Goal: Find specific page/section: Find specific page/section

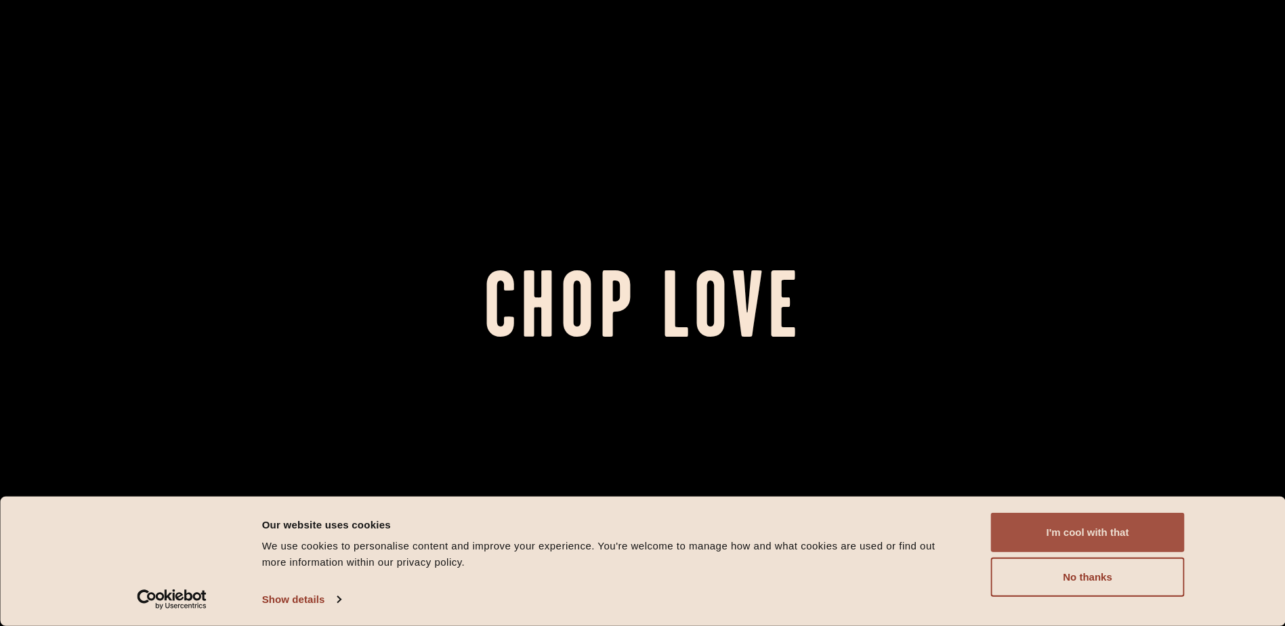
click at [1072, 526] on button "I'm cool with that" at bounding box center [1088, 532] width 194 height 39
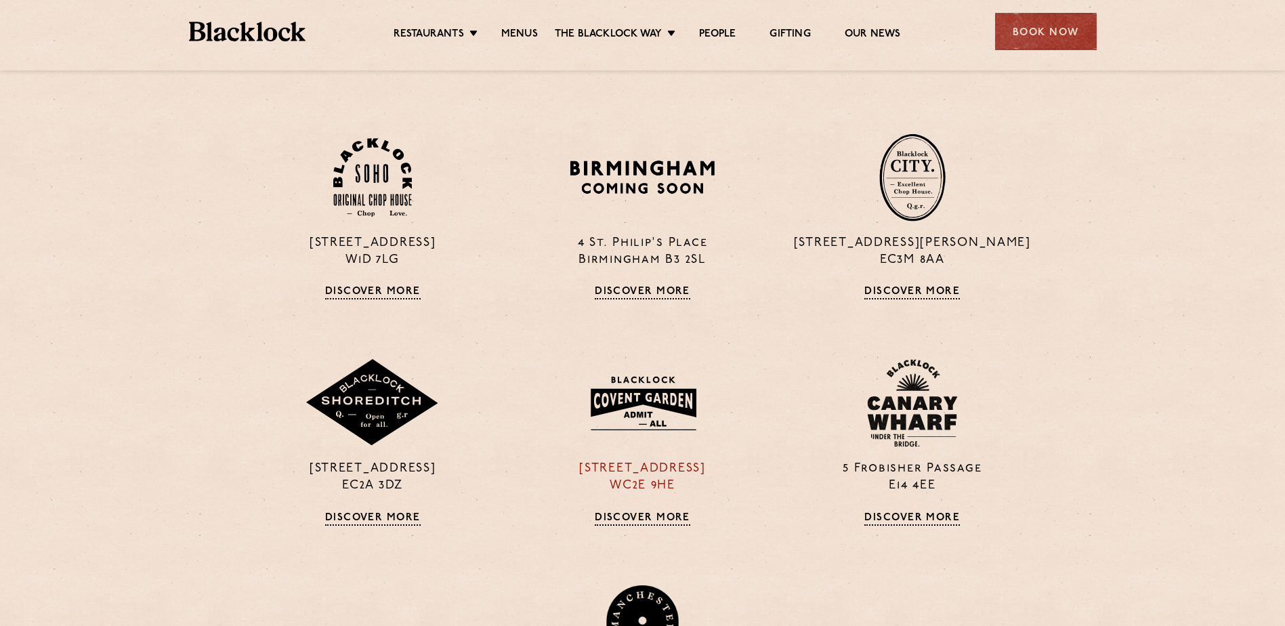
scroll to position [1016, 0]
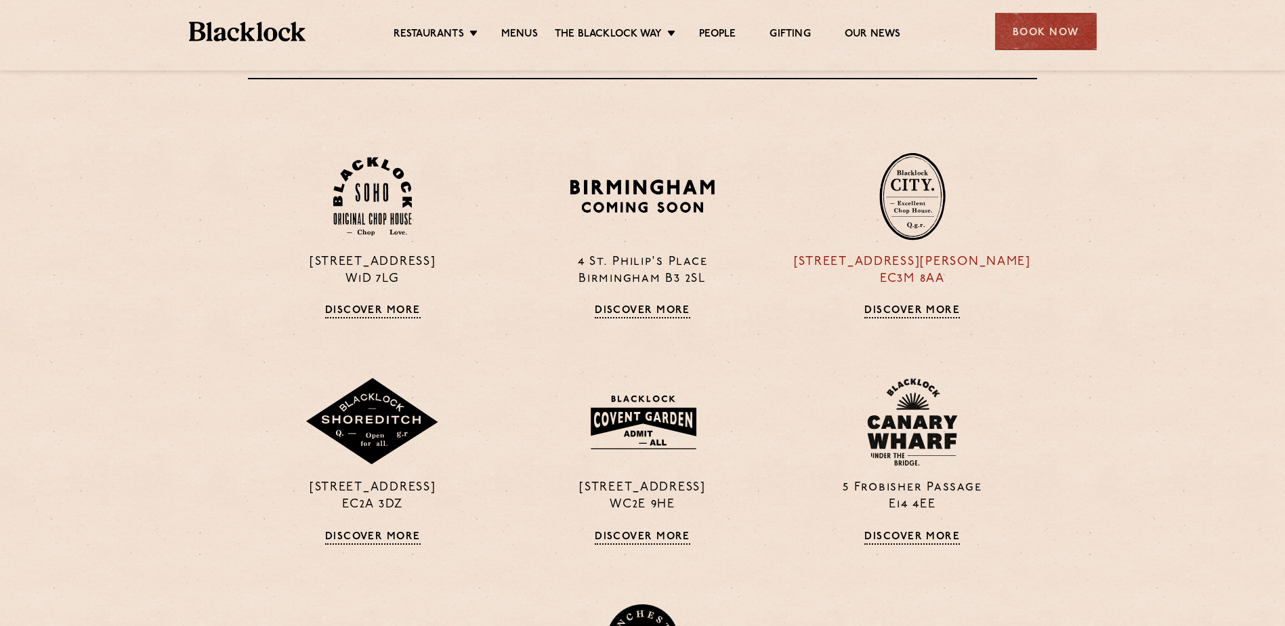
click at [906, 304] on div "[STREET_ADDRESS][PERSON_NAME] Discover More" at bounding box center [912, 235] width 270 height 166
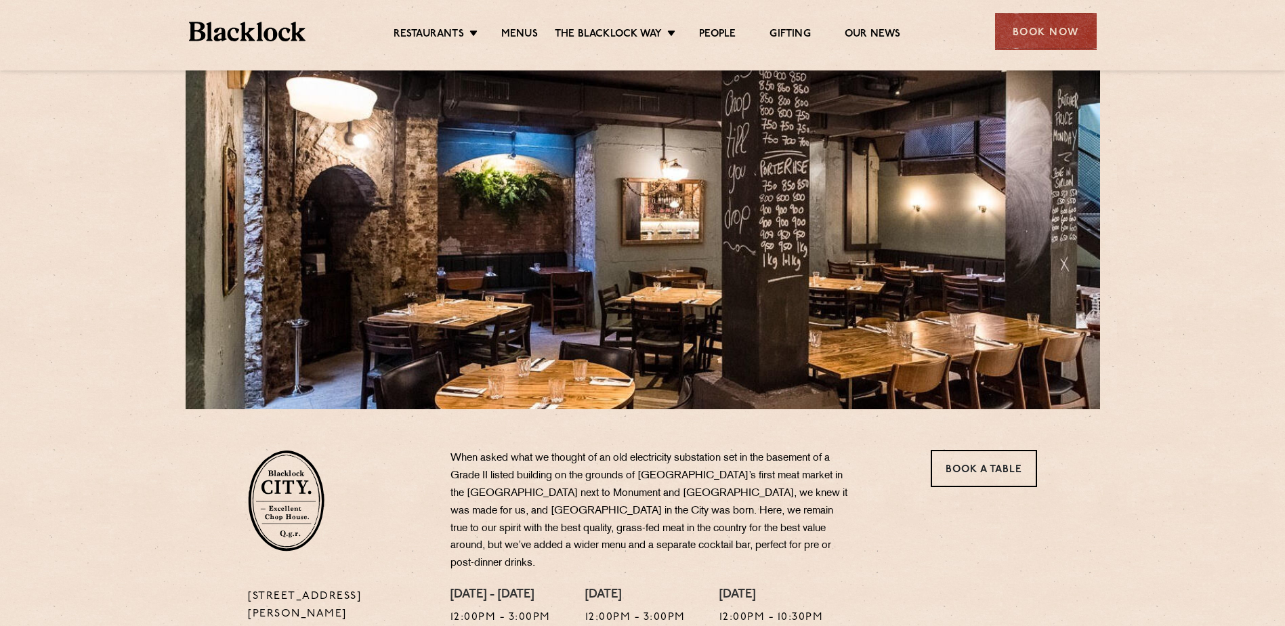
scroll to position [68, 0]
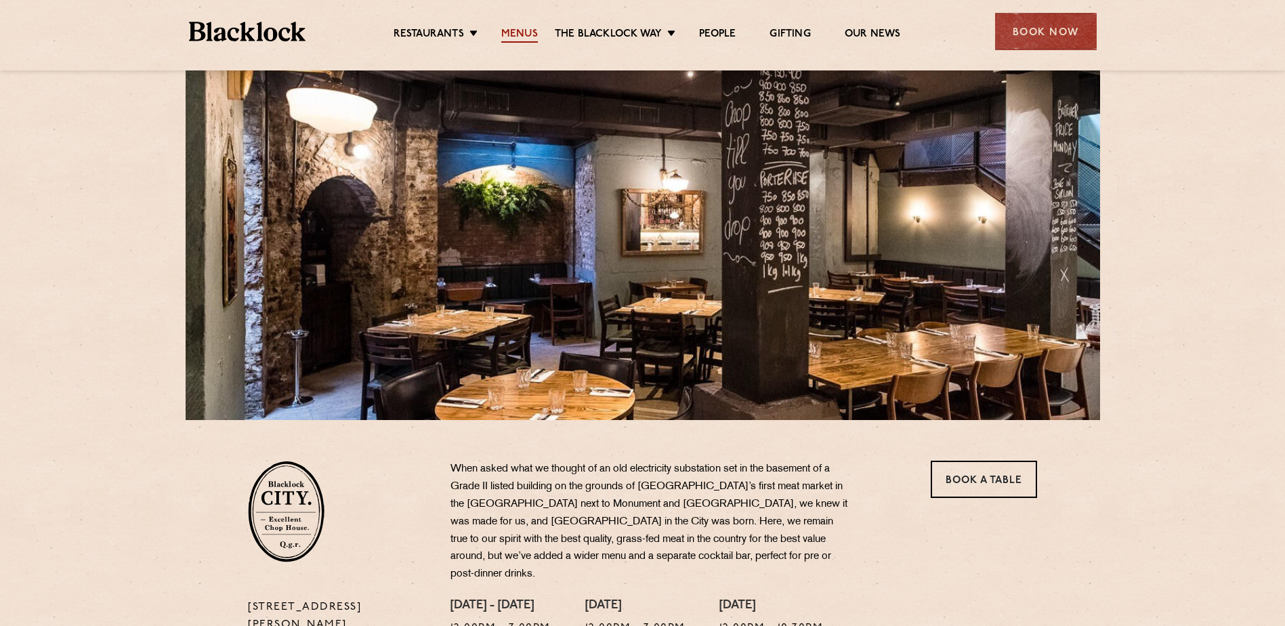
click at [519, 29] on link "Menus" at bounding box center [519, 35] width 37 height 15
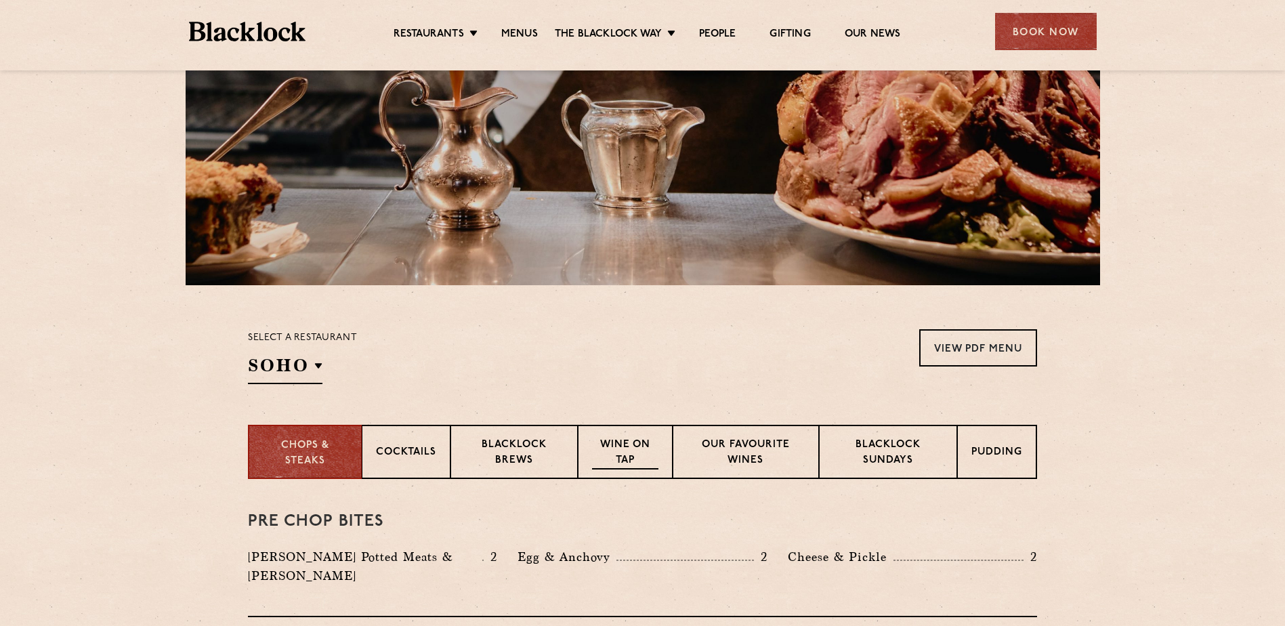
scroll to position [203, 0]
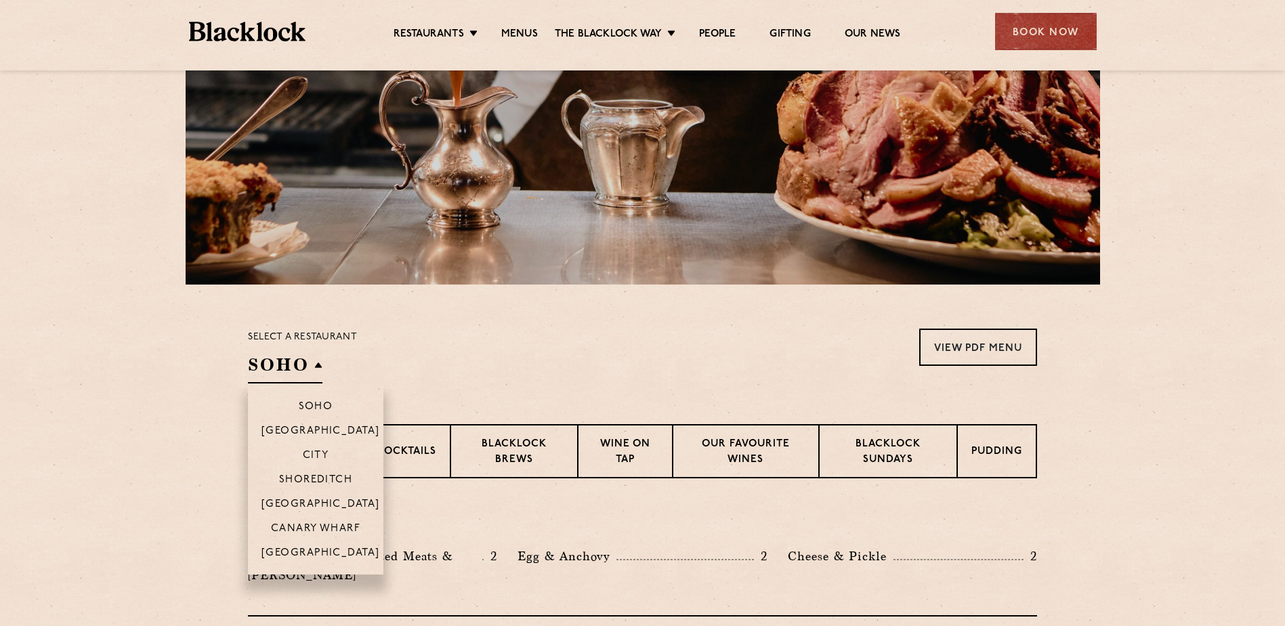
click at [305, 361] on h2 "SOHO" at bounding box center [285, 368] width 74 height 30
click at [320, 458] on p "City" at bounding box center [316, 457] width 26 height 14
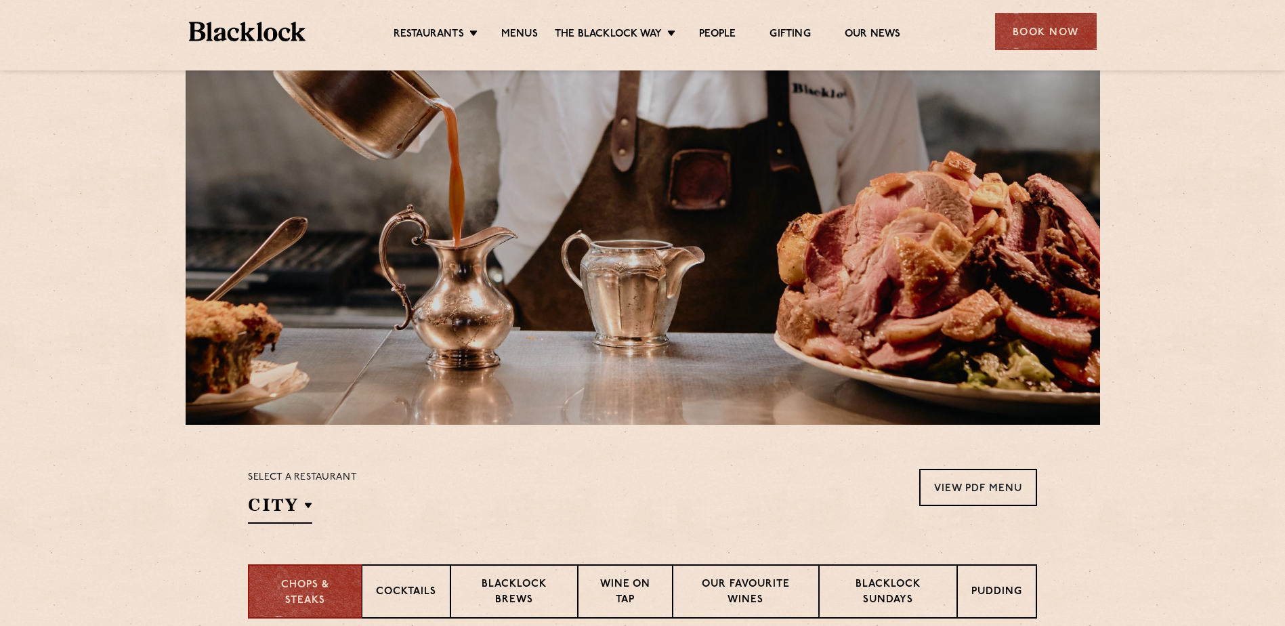
scroll to position [0, 0]
